Goal: Find specific page/section: Find specific page/section

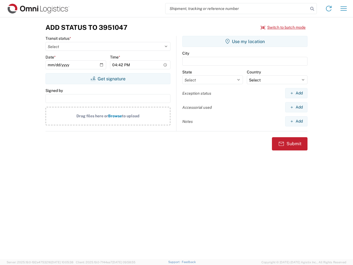
click at [237, 9] on input "search" at bounding box center [237, 8] width 143 height 10
click at [313, 9] on icon at bounding box center [313, 9] width 8 height 8
click at [329, 9] on icon at bounding box center [329, 8] width 9 height 9
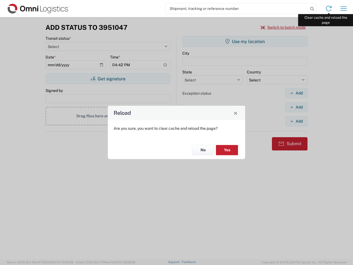
click at [344, 9] on div "Reload Are you sure, you want to clear cache and reload the page? No Yes" at bounding box center [176, 132] width 353 height 265
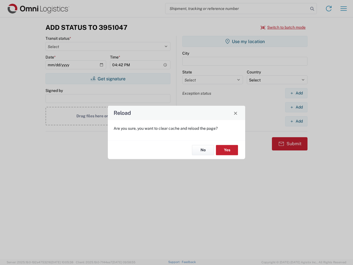
click at [284, 27] on div "Reload Are you sure, you want to clear cache and reload the page? No Yes" at bounding box center [176, 132] width 353 height 265
click at [108, 79] on div "Reload Are you sure, you want to clear cache and reload the page? No Yes" at bounding box center [176, 132] width 353 height 265
click at [245, 41] on div "Reload Are you sure, you want to clear cache and reload the page? No Yes" at bounding box center [176, 132] width 353 height 265
click at [297, 93] on div "Reload Are you sure, you want to clear cache and reload the page? No Yes" at bounding box center [176, 132] width 353 height 265
click at [297, 107] on div "Reload Are you sure, you want to clear cache and reload the page? No Yes" at bounding box center [176, 132] width 353 height 265
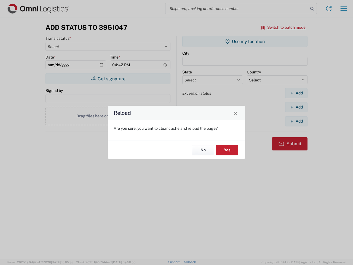
click at [297, 121] on div "Reload Are you sure, you want to clear cache and reload the page? No Yes" at bounding box center [176, 132] width 353 height 265
